Goal: Information Seeking & Learning: Check status

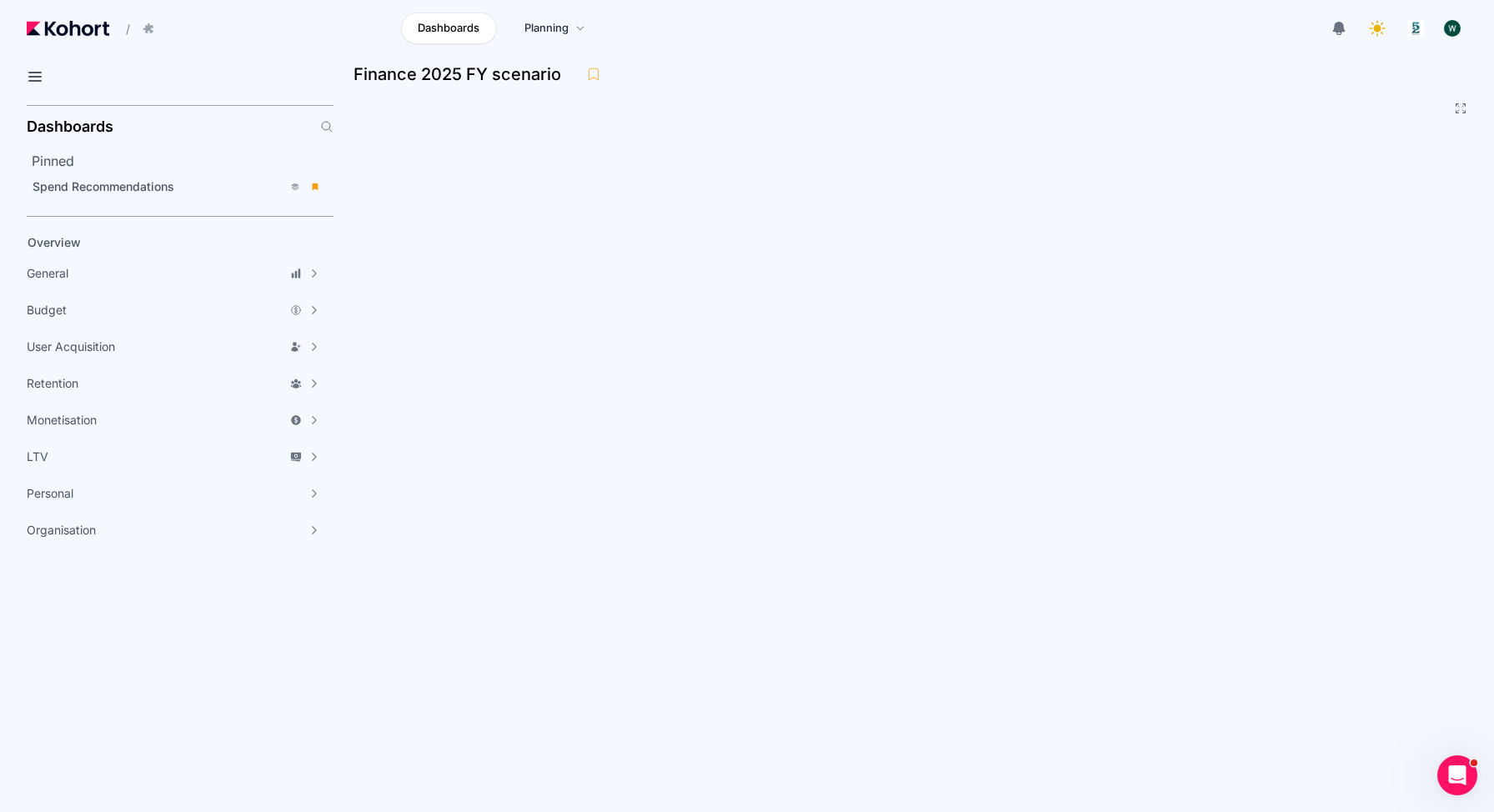
scroll to position [217, 0]
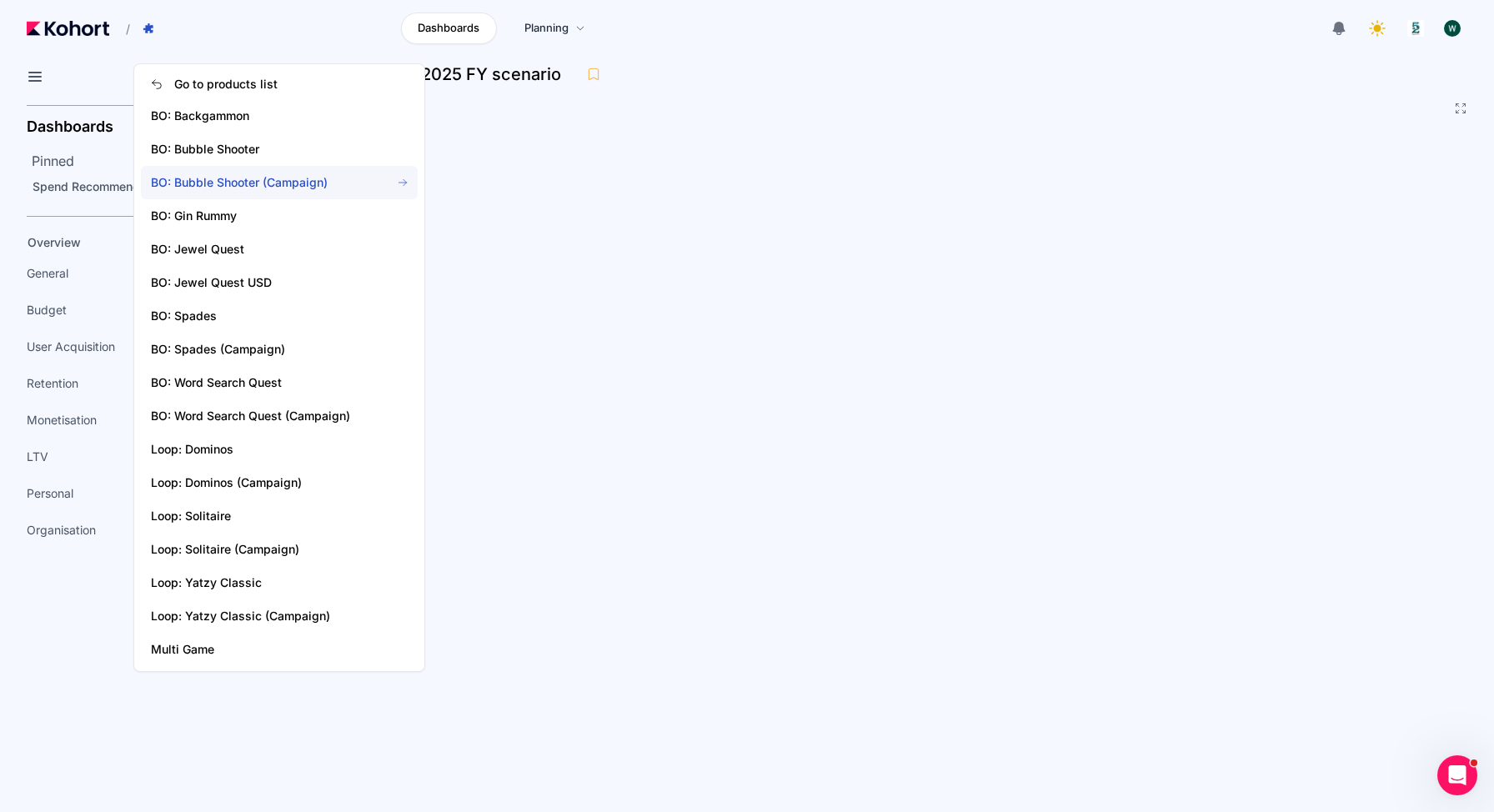
click at [247, 174] on span "BO: Bubble Shooter (Campaign)" at bounding box center [280, 183] width 277 height 33
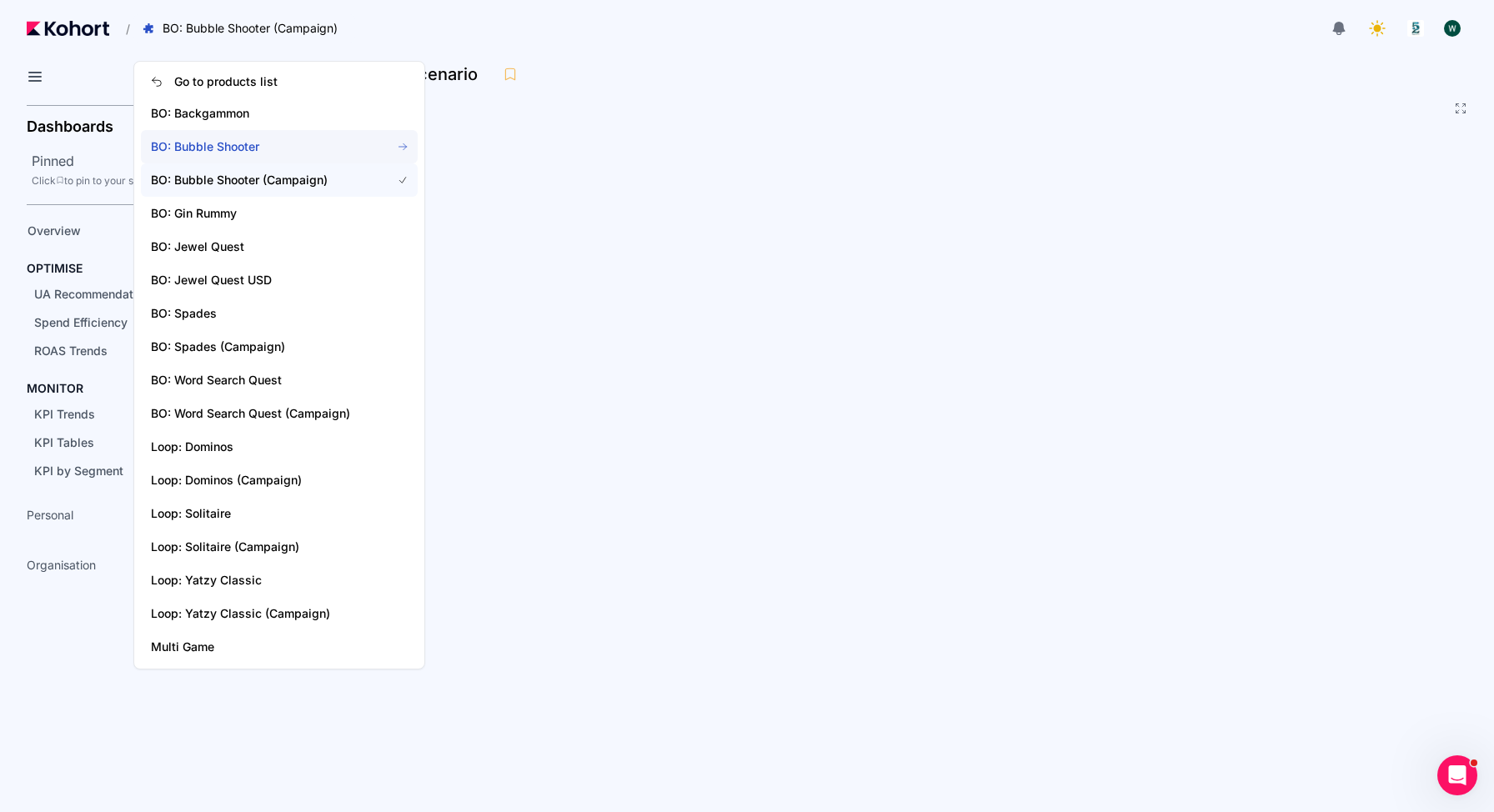
click at [228, 148] on span "BO: Bubble Shooter" at bounding box center [260, 147] width 220 height 17
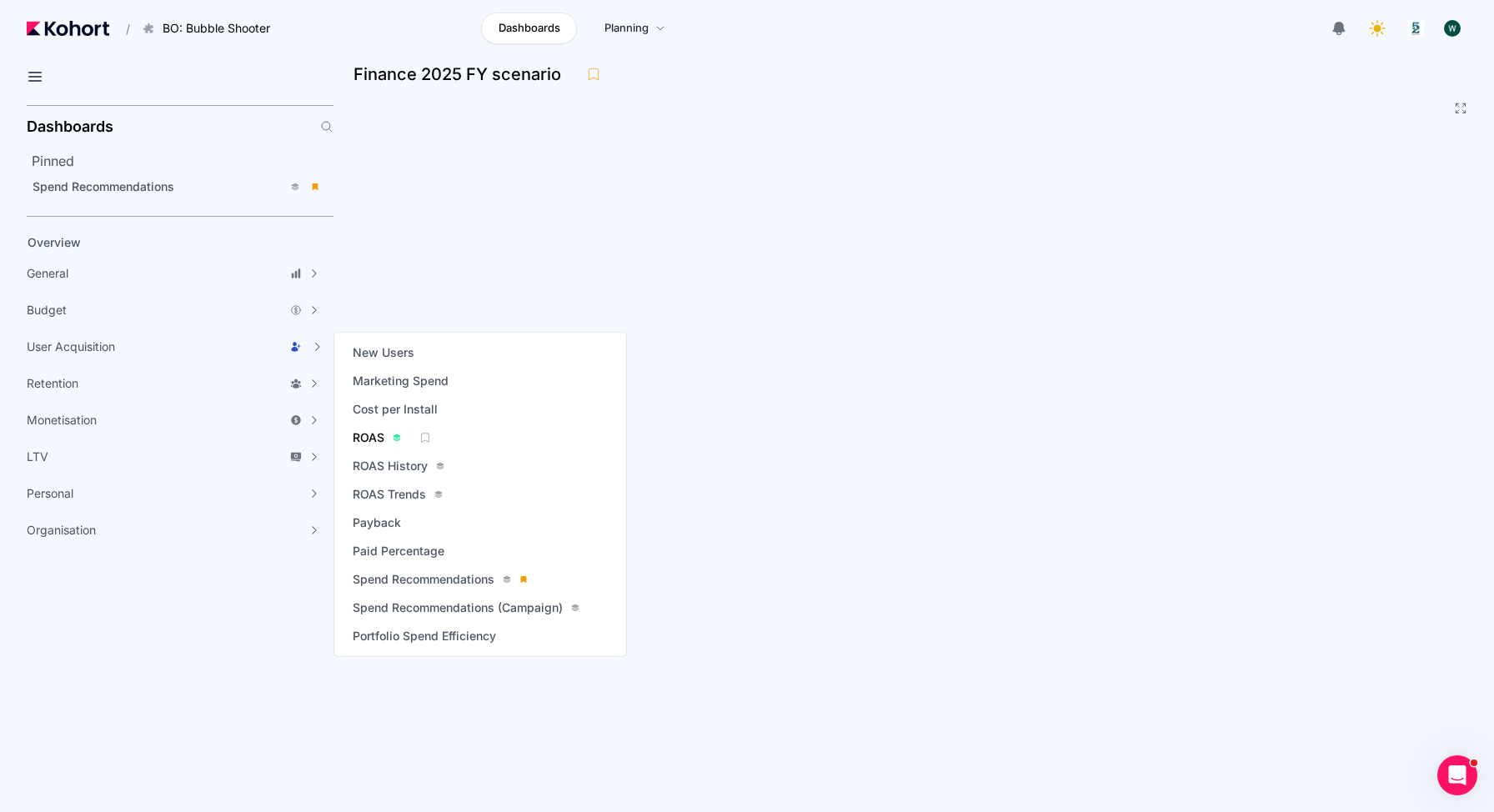
click at [374, 436] on span "ROAS" at bounding box center [369, 438] width 32 height 17
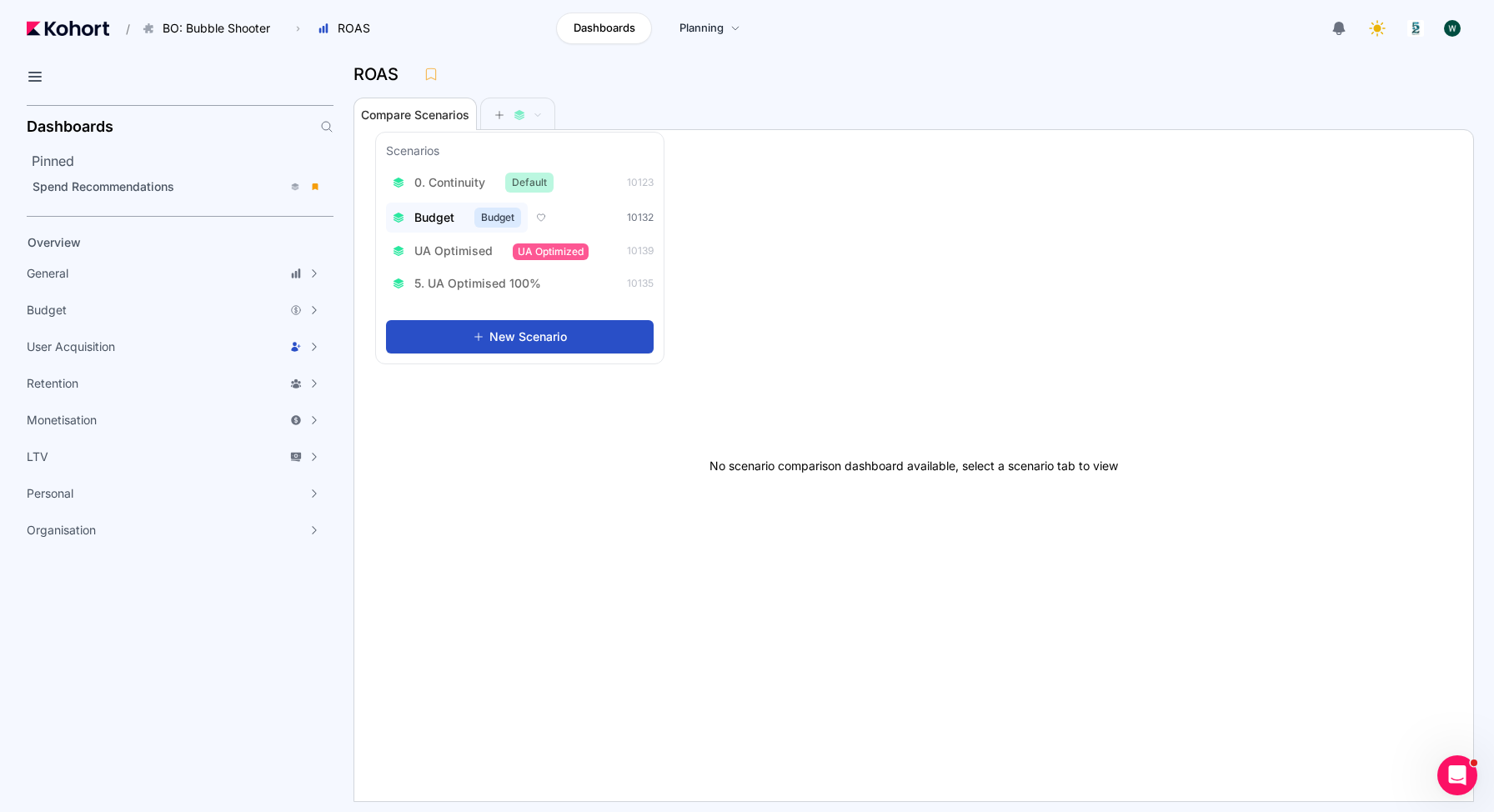
click at [426, 218] on span "Budget" at bounding box center [434, 217] width 40 height 17
